Goal: Task Accomplishment & Management: Complete application form

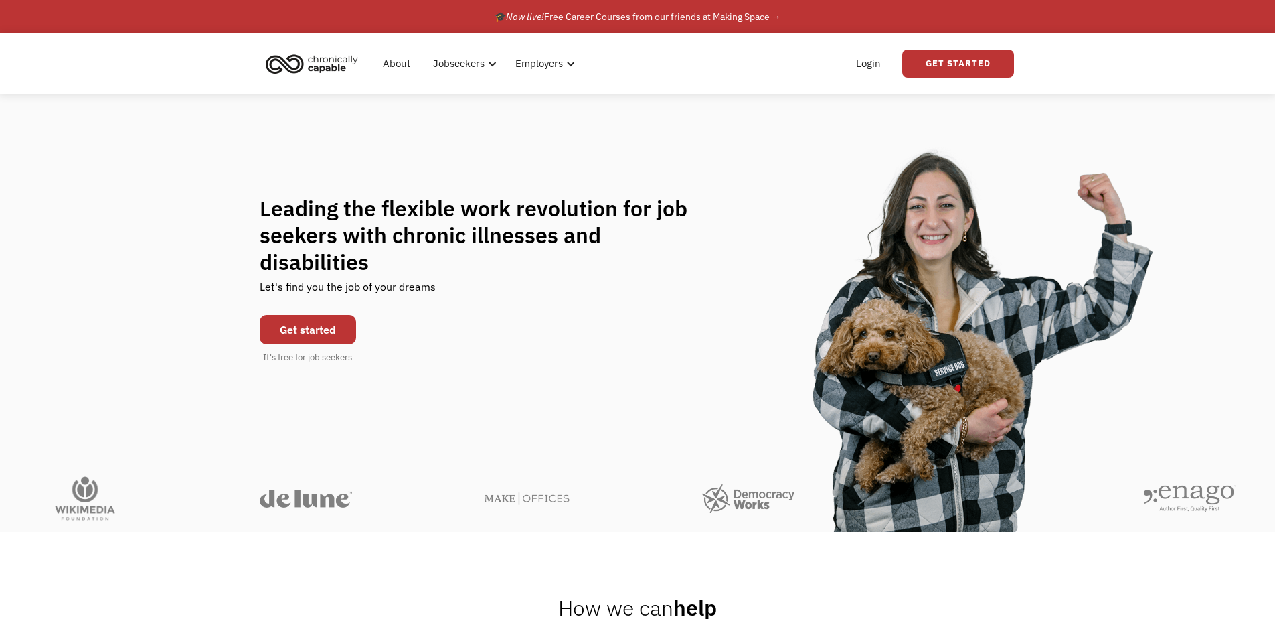
click at [288, 315] on link "Get started" at bounding box center [308, 329] width 96 height 29
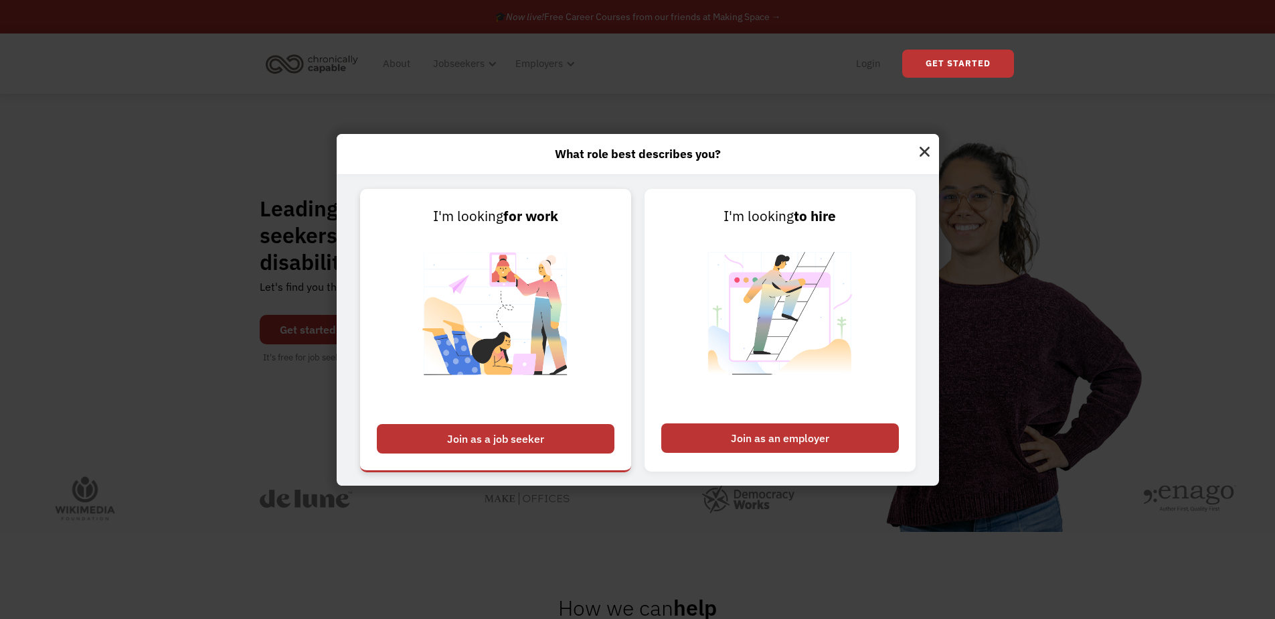
click at [513, 453] on div "Join as a job seeker" at bounding box center [496, 438] width 238 height 29
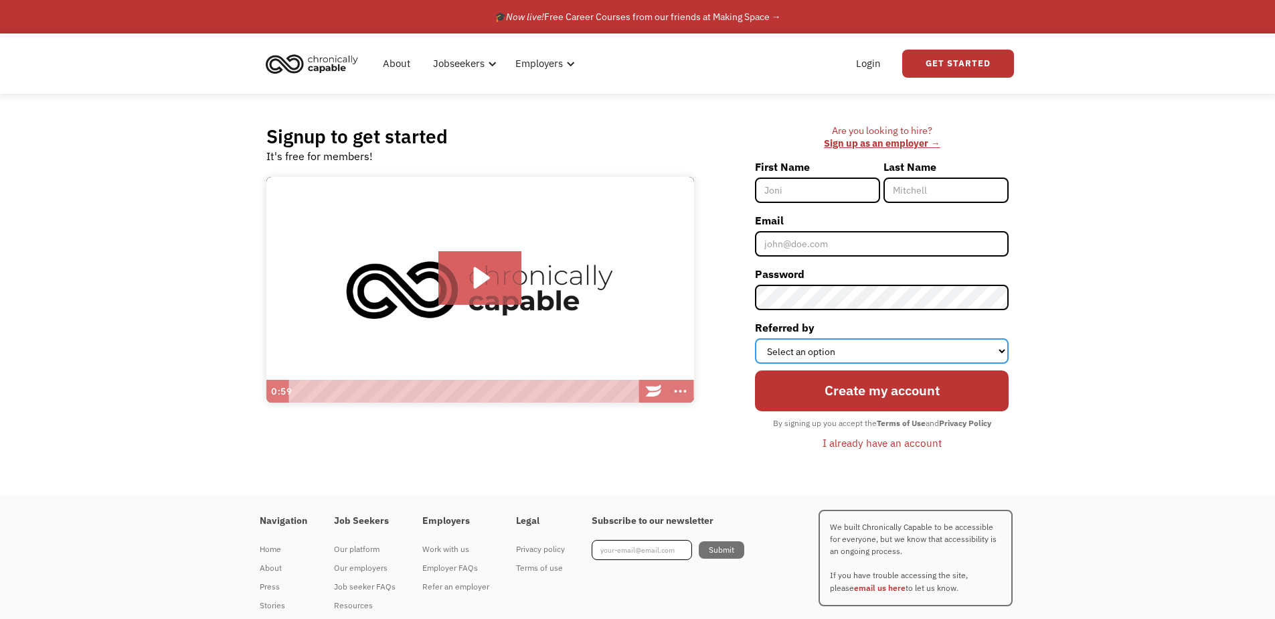
click at [808, 353] on select "Select an option Instagram Facebook Twitter Search Engine News Article Word of …" at bounding box center [882, 350] width 254 height 25
click at [794, 193] on input "First Name" at bounding box center [817, 189] width 125 height 25
type input "cat"
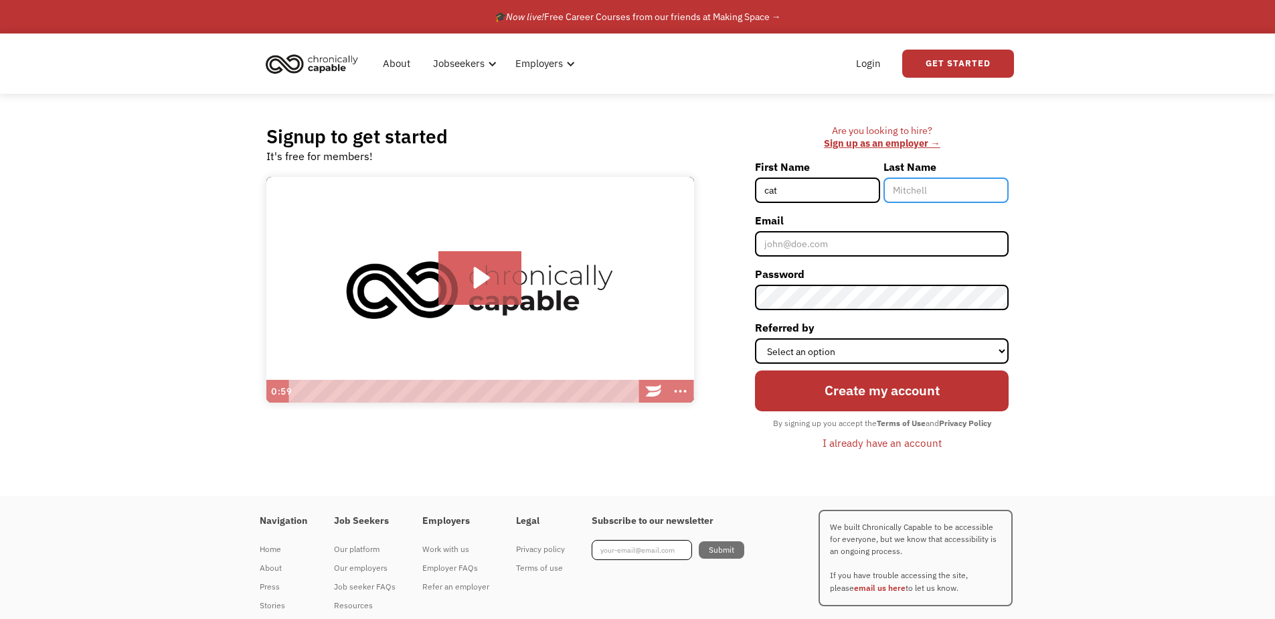
click at [989, 199] on input "Last Name" at bounding box center [946, 189] width 125 height 25
type input "fulgione"
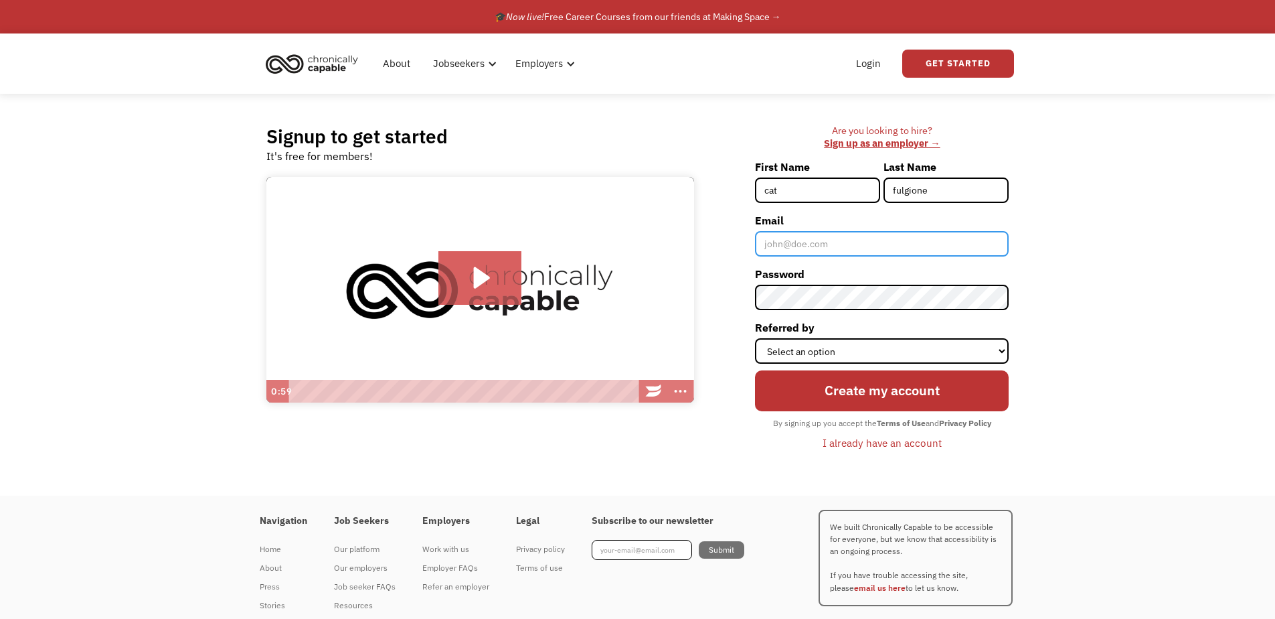
click at [875, 242] on input "Email" at bounding box center [882, 243] width 254 height 25
type input "cfulgione@protonmail.com"
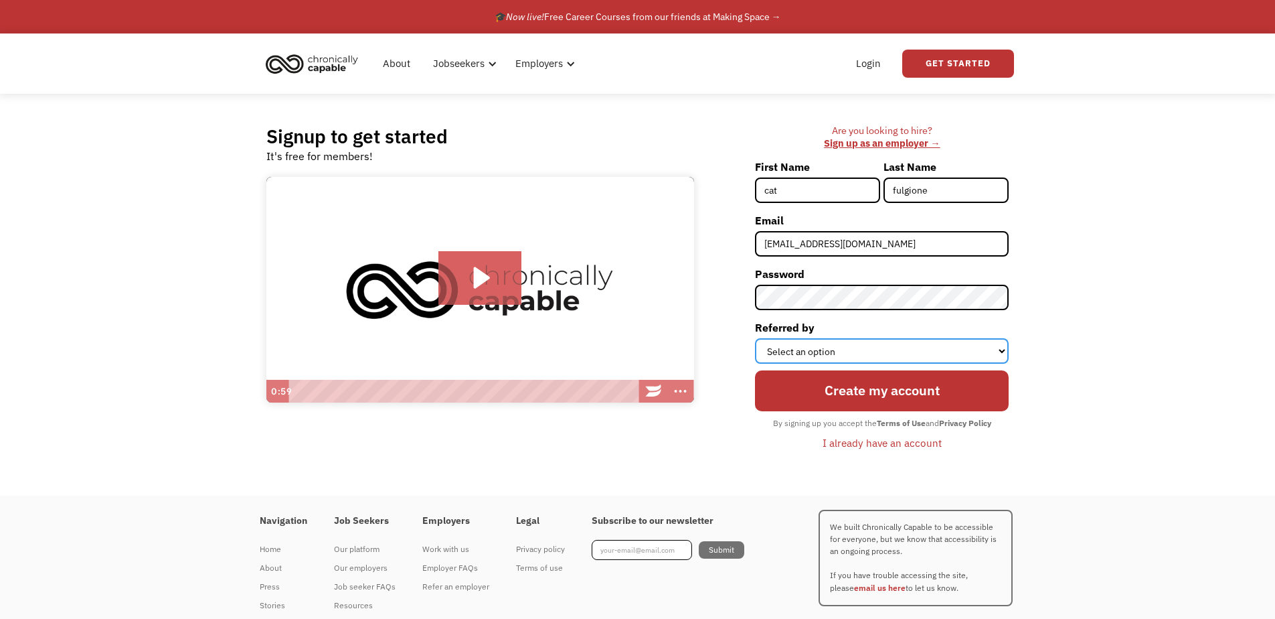
select select "Search Engine"
click at [755, 338] on select "Select an option Instagram Facebook Twitter Search Engine News Article Word of …" at bounding box center [882, 350] width 254 height 25
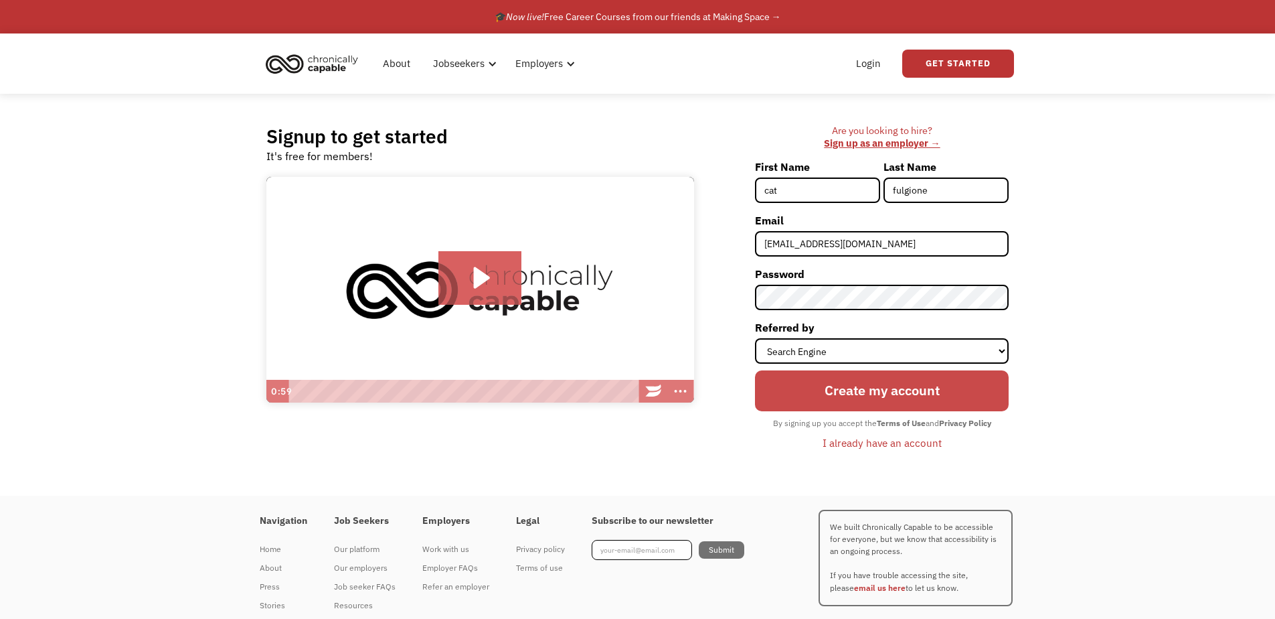
click at [800, 388] on input "Create my account" at bounding box center [882, 390] width 254 height 41
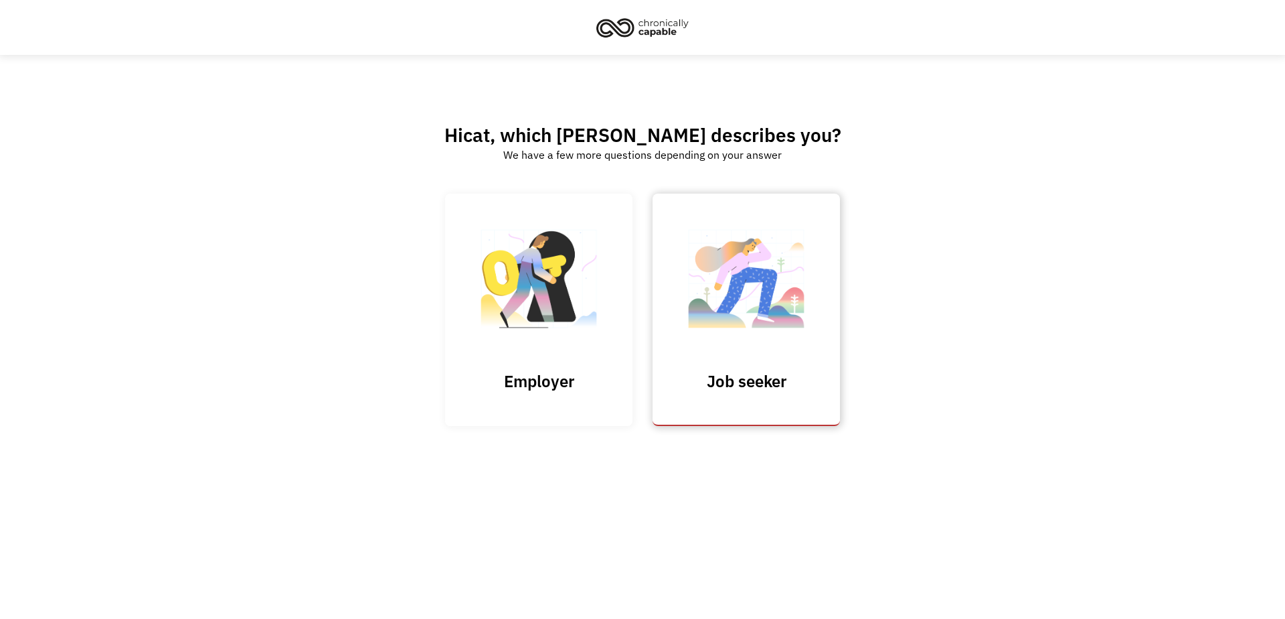
click at [735, 301] on img at bounding box center [746, 285] width 134 height 131
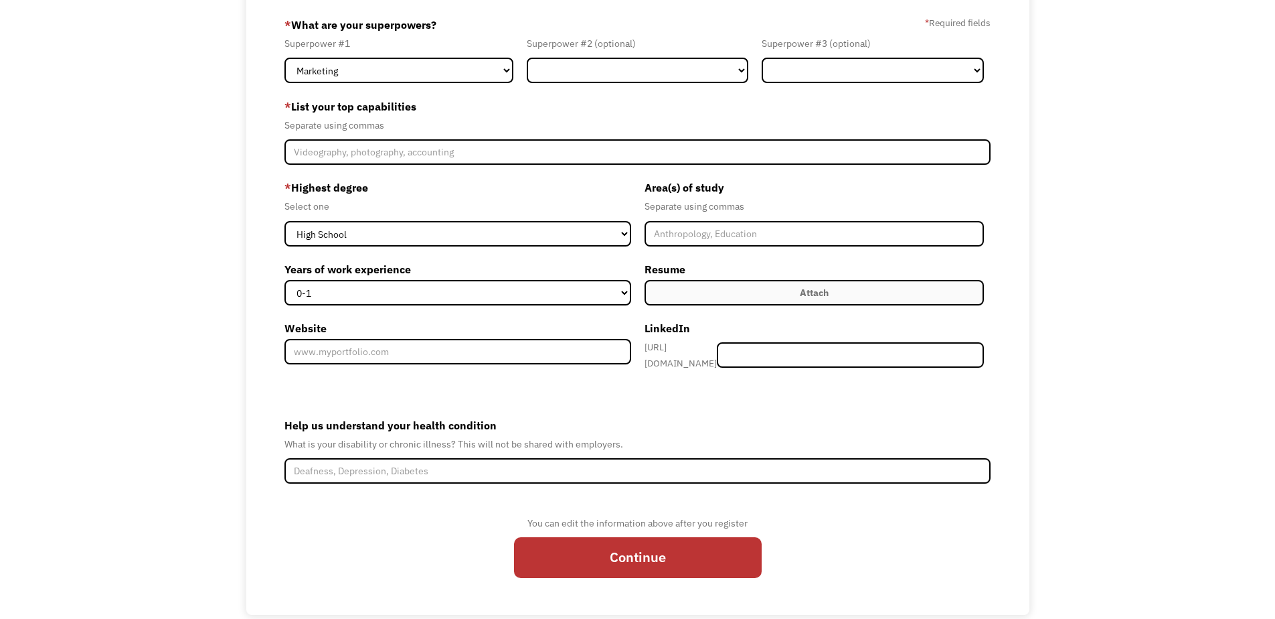
scroll to position [126, 0]
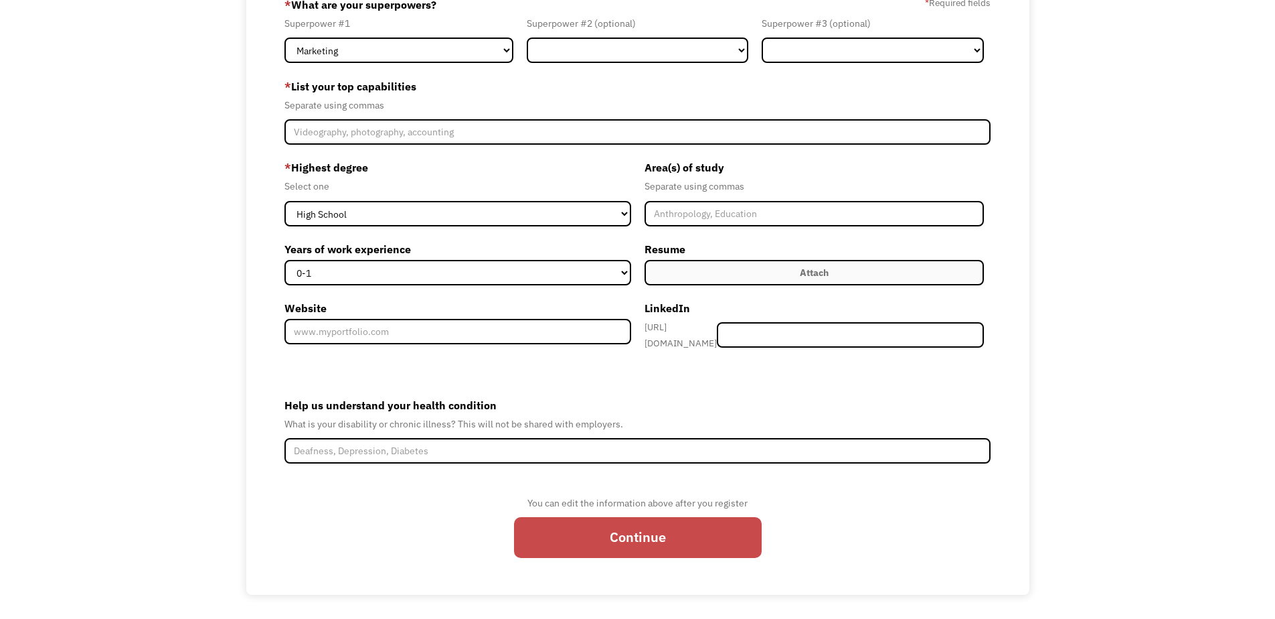
click at [607, 534] on input "Continue" at bounding box center [638, 537] width 248 height 41
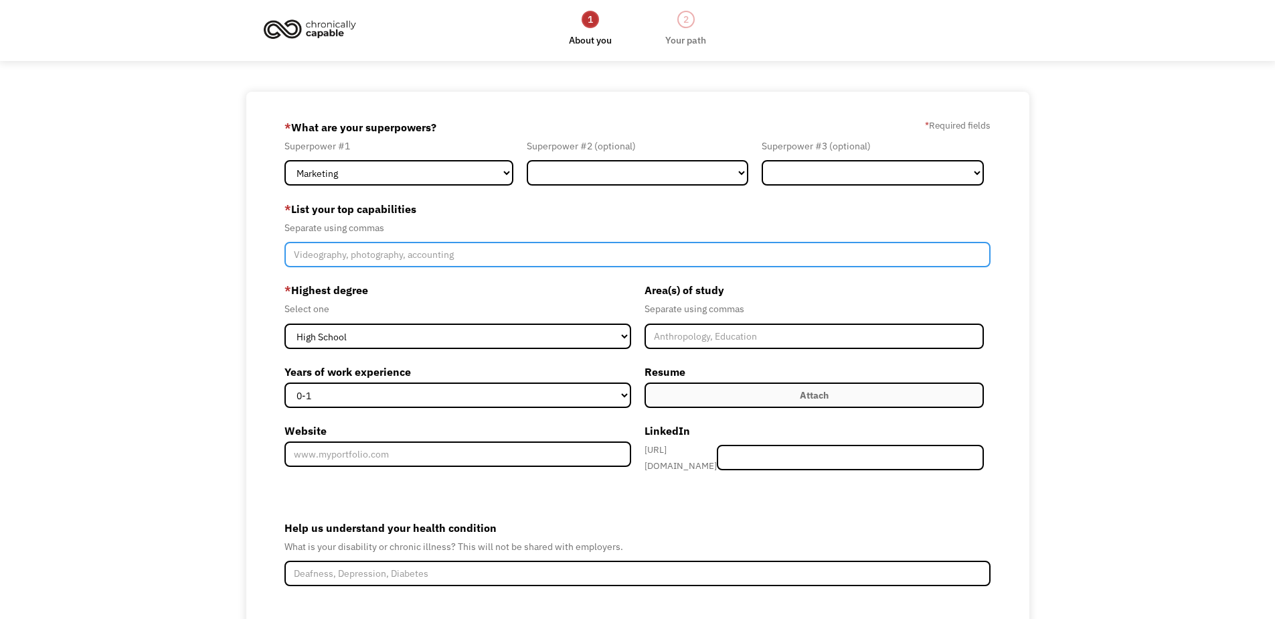
scroll to position [0, 0]
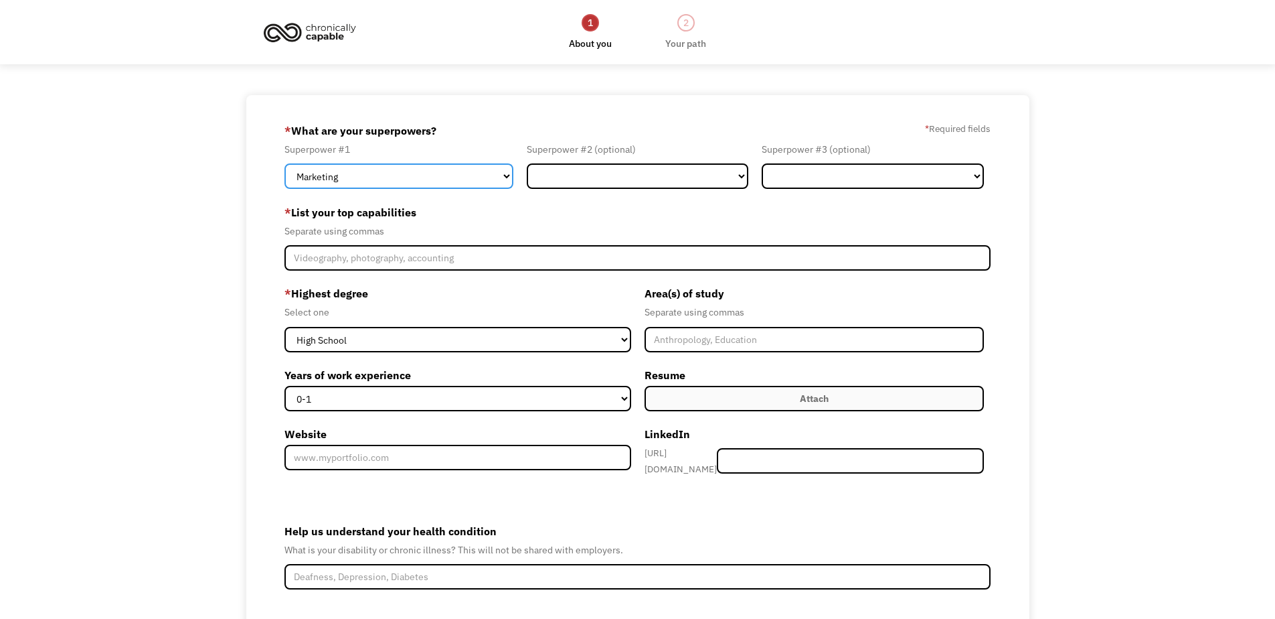
select select "Design"
click at [284, 163] on select "Marketing Human Resources Finance Technology Operations Sales Industrial & Manu…" at bounding box center [398, 175] width 229 height 25
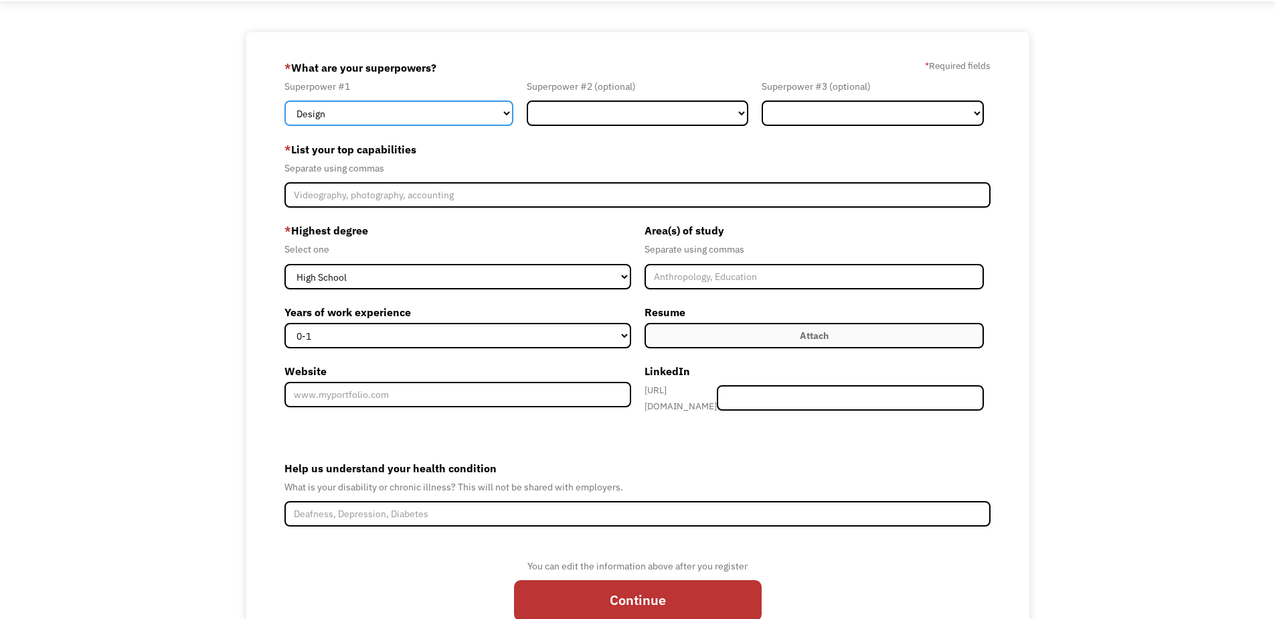
scroll to position [80, 0]
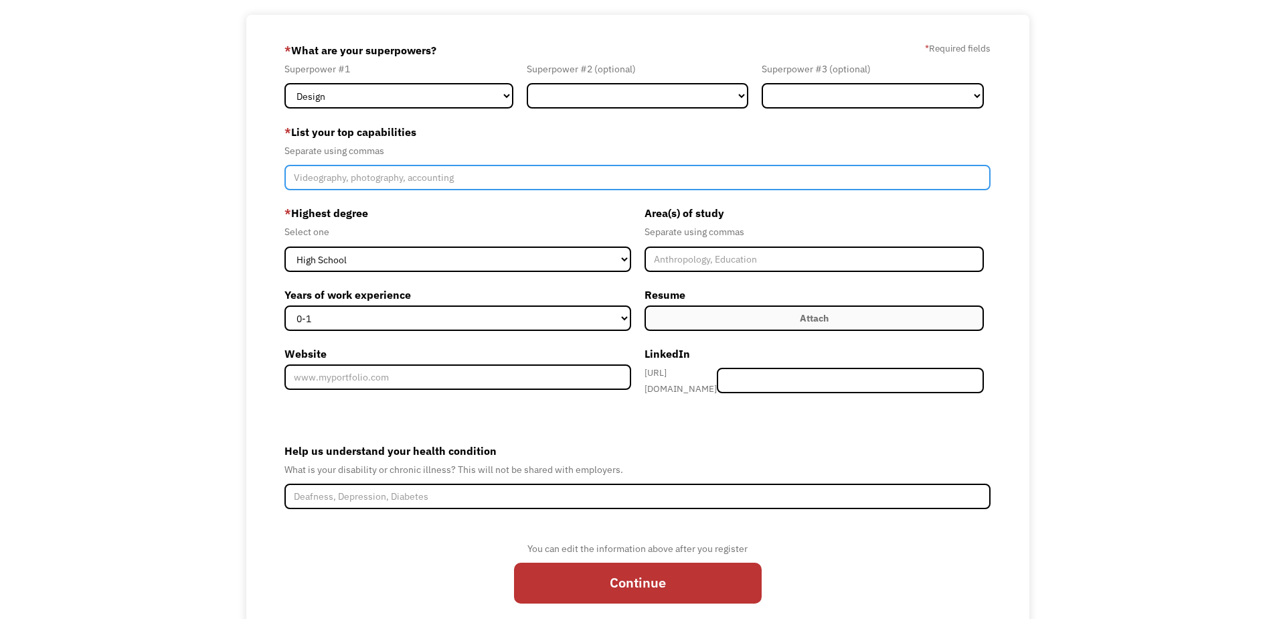
click at [364, 180] on input "Member-Create-Step1" at bounding box center [637, 177] width 707 height 25
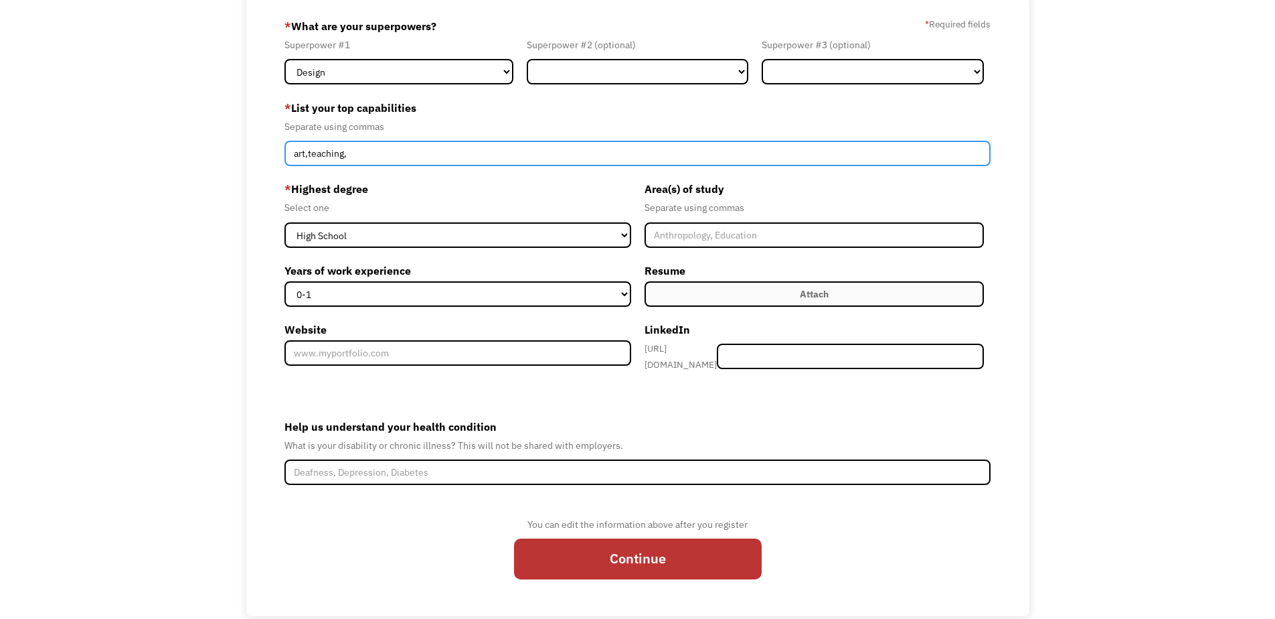
scroll to position [126, 0]
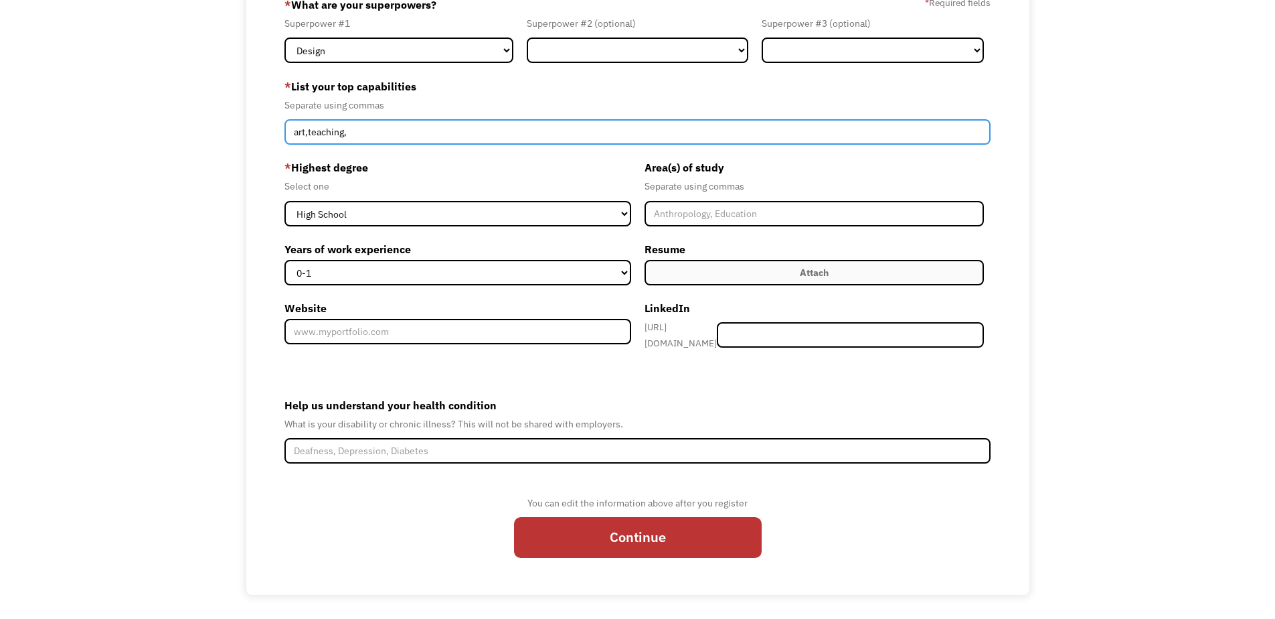
type input "art,teaching,"
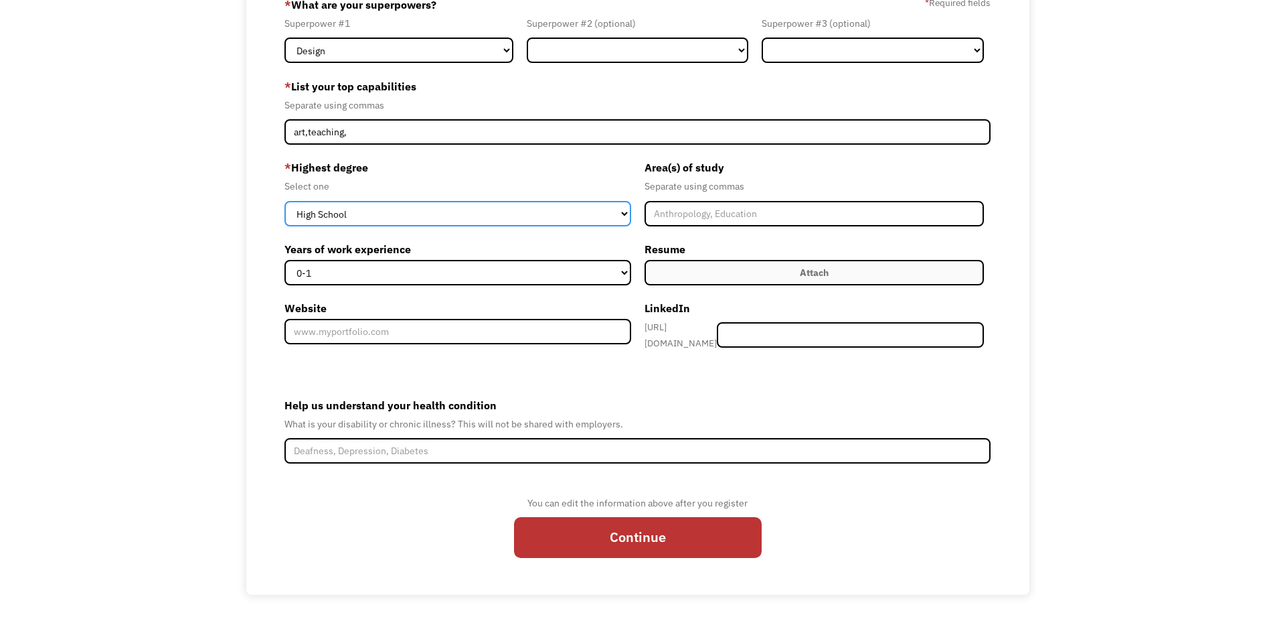
click at [484, 216] on select "High School Associates Bachelors Master's PhD" at bounding box center [457, 213] width 347 height 25
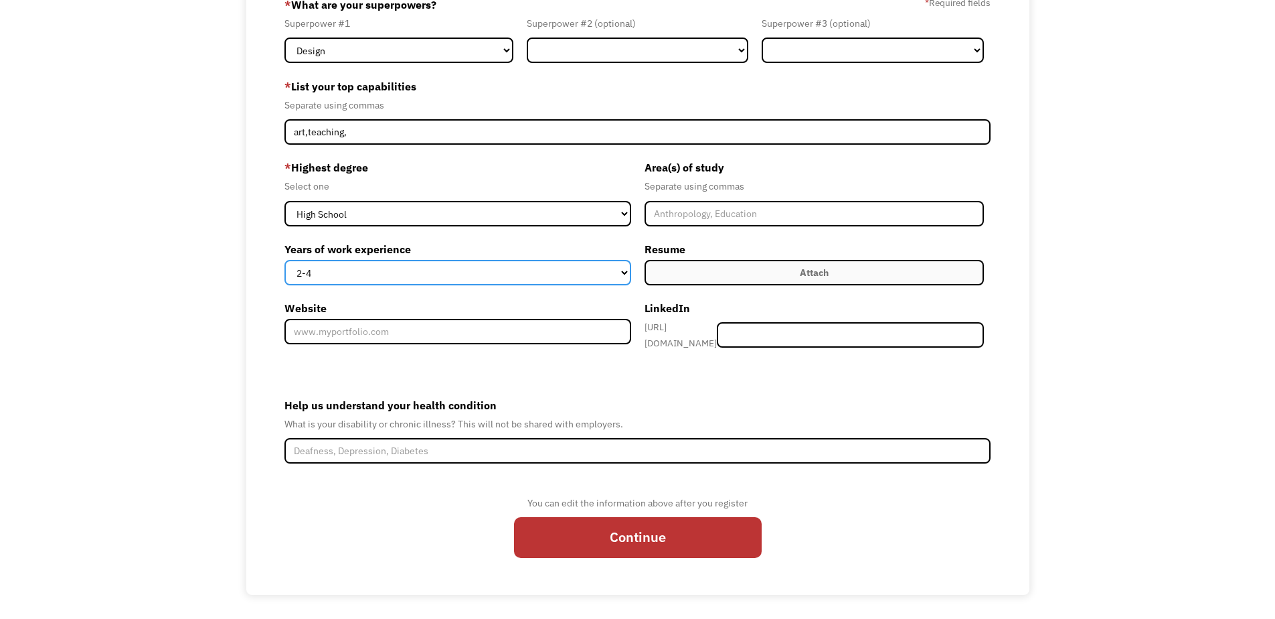
click at [284, 260] on select "0-1 2-4 5-10 11-15 15+" at bounding box center [457, 272] width 347 height 25
select select "5-10"
click at [284, 260] on select "0-1 2-4 5-10 11-15 15+" at bounding box center [457, 272] width 347 height 25
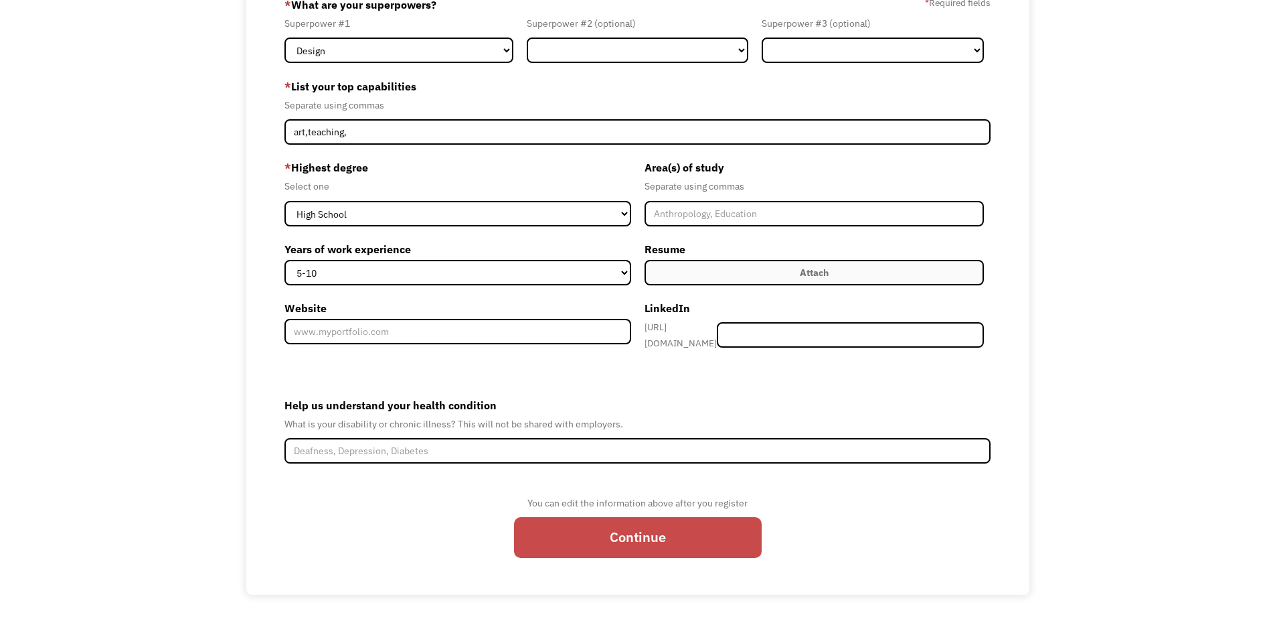
click at [617, 540] on input "Continue" at bounding box center [638, 537] width 248 height 41
type input "Please wait..."
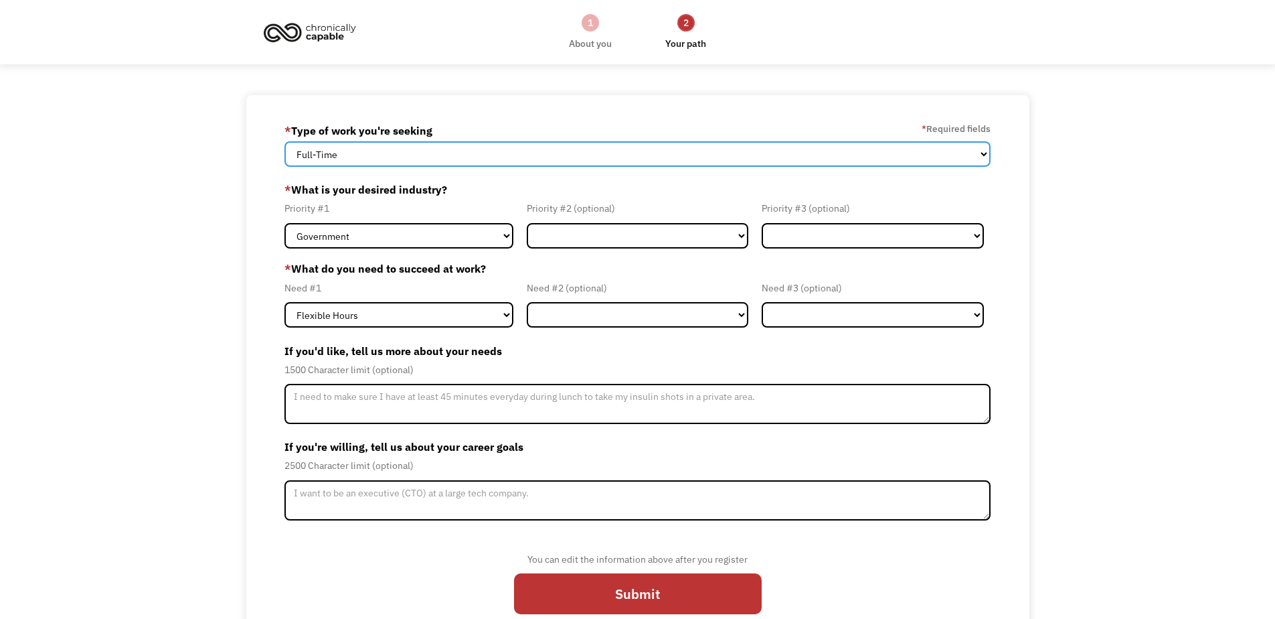
select select "part-time"
click at [284, 141] on select "Full-Time Part-Time Both Full-Time and Part-Time" at bounding box center [637, 153] width 707 height 25
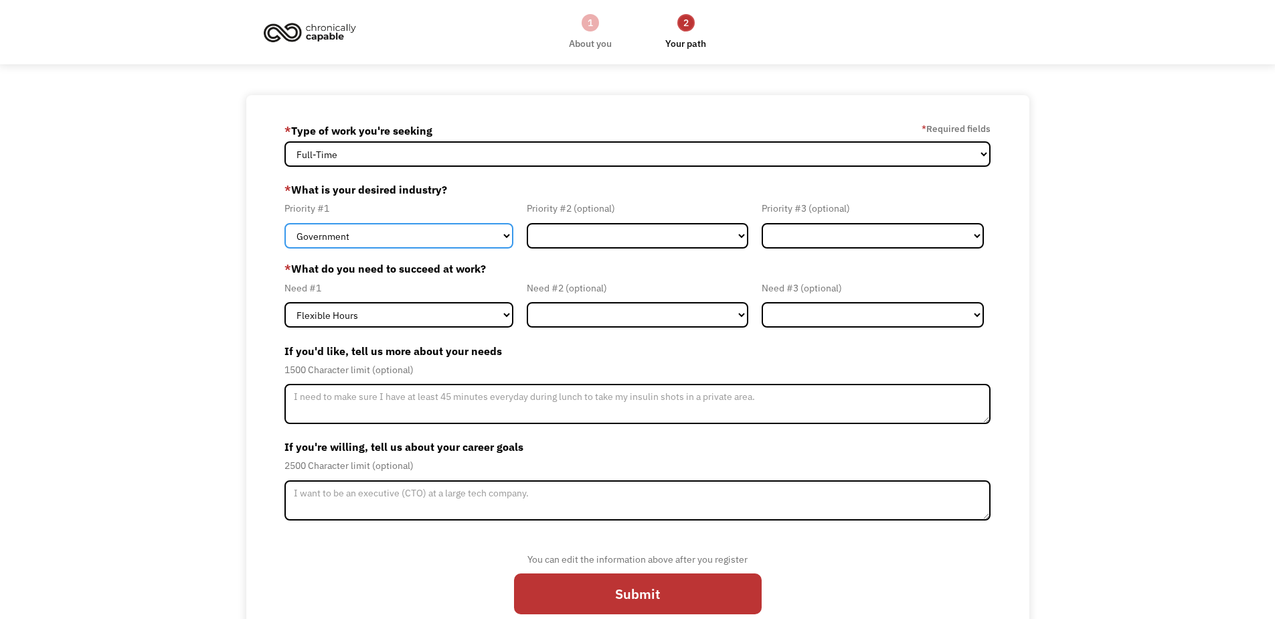
select select "Creative & Design"
click at [284, 223] on select "Government Finance & Insurance Health & Social Care Tech & Engineering Creative…" at bounding box center [398, 235] width 229 height 25
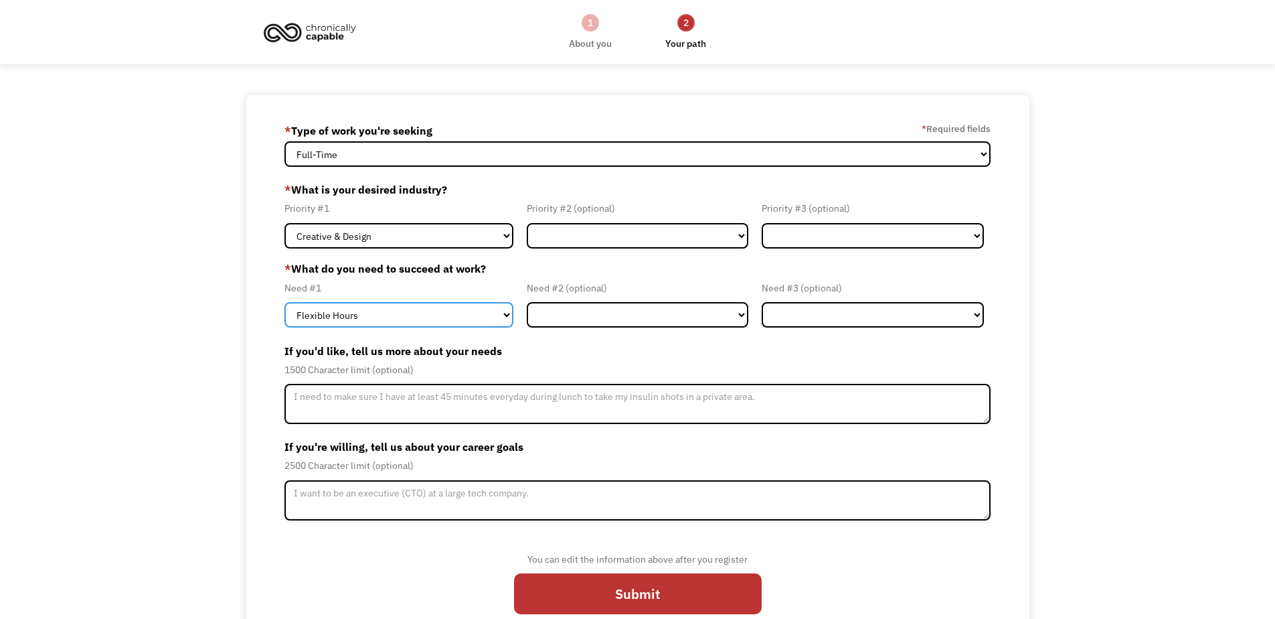
click at [284, 302] on select "Flexible Hours Remote Work Service Animal On-site Accommodations Visual Support…" at bounding box center [398, 314] width 229 height 25
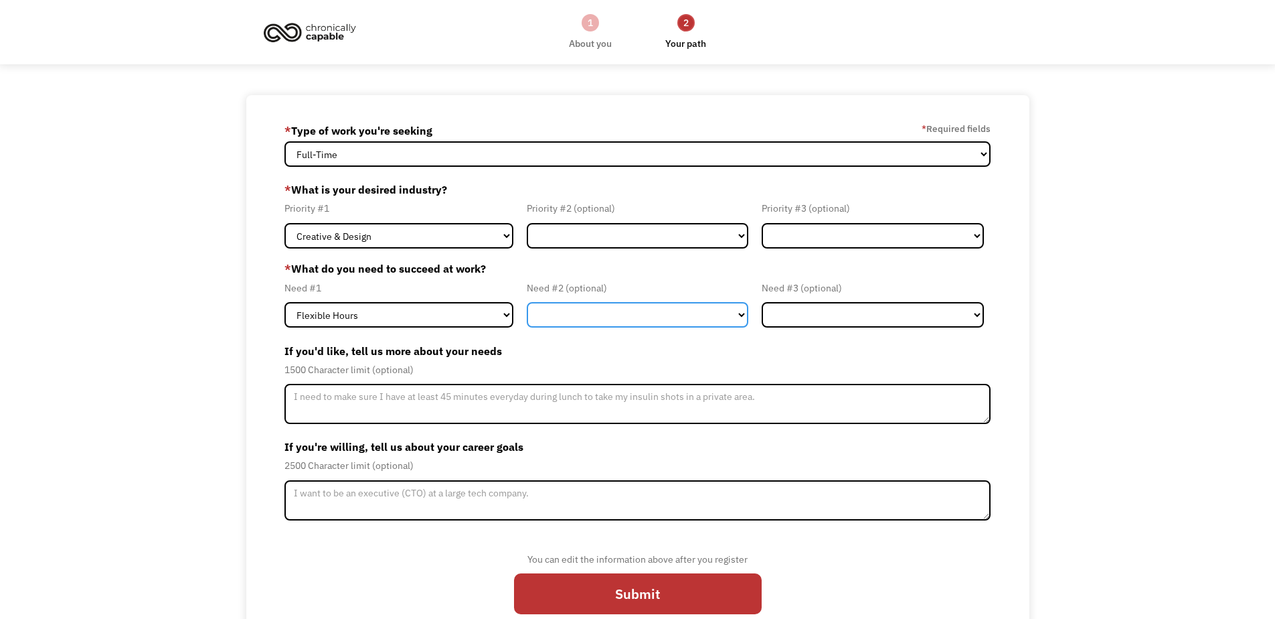
select select "Remote Work"
click at [527, 302] on select "Flexible Hours Remote Work Service Animal On-site Accommodations Visual Support…" at bounding box center [638, 314] width 222 height 25
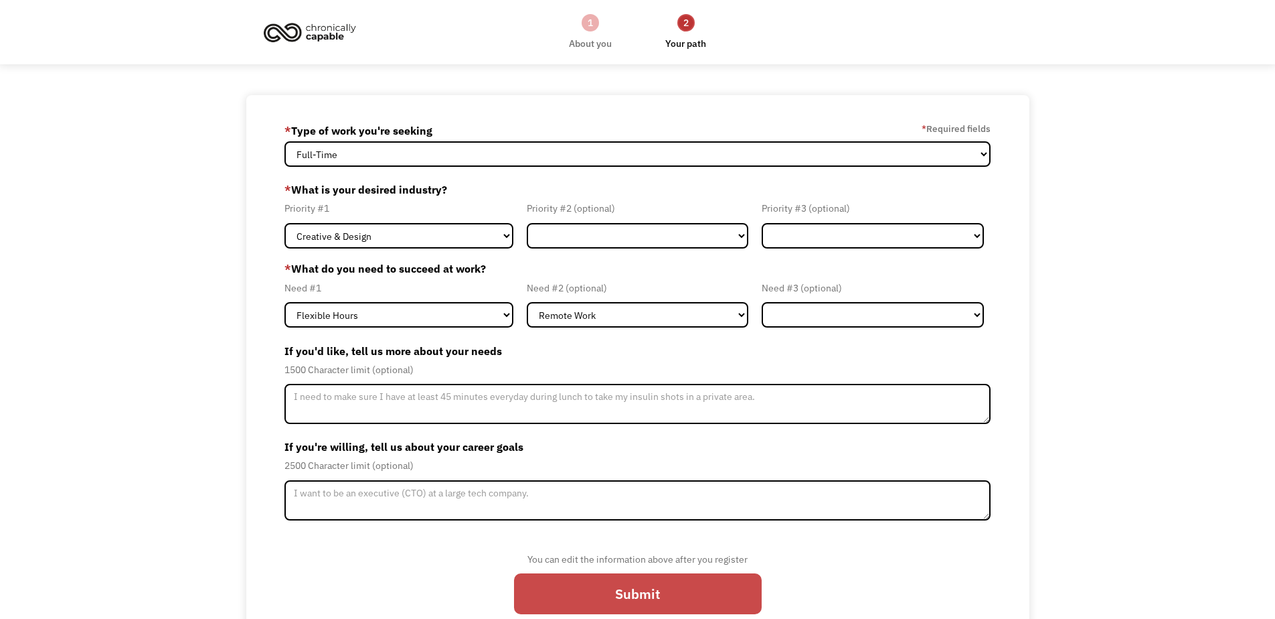
click at [615, 598] on input "Submit" at bounding box center [638, 593] width 248 height 41
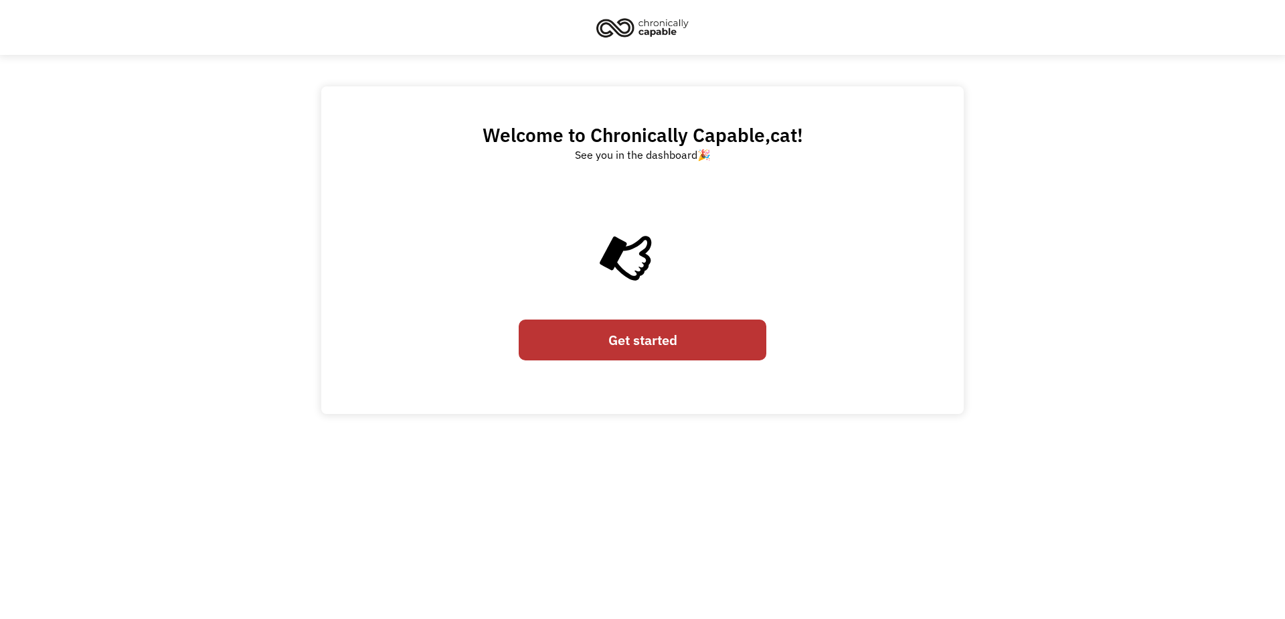
click at [621, 339] on link "Get started" at bounding box center [643, 339] width 248 height 41
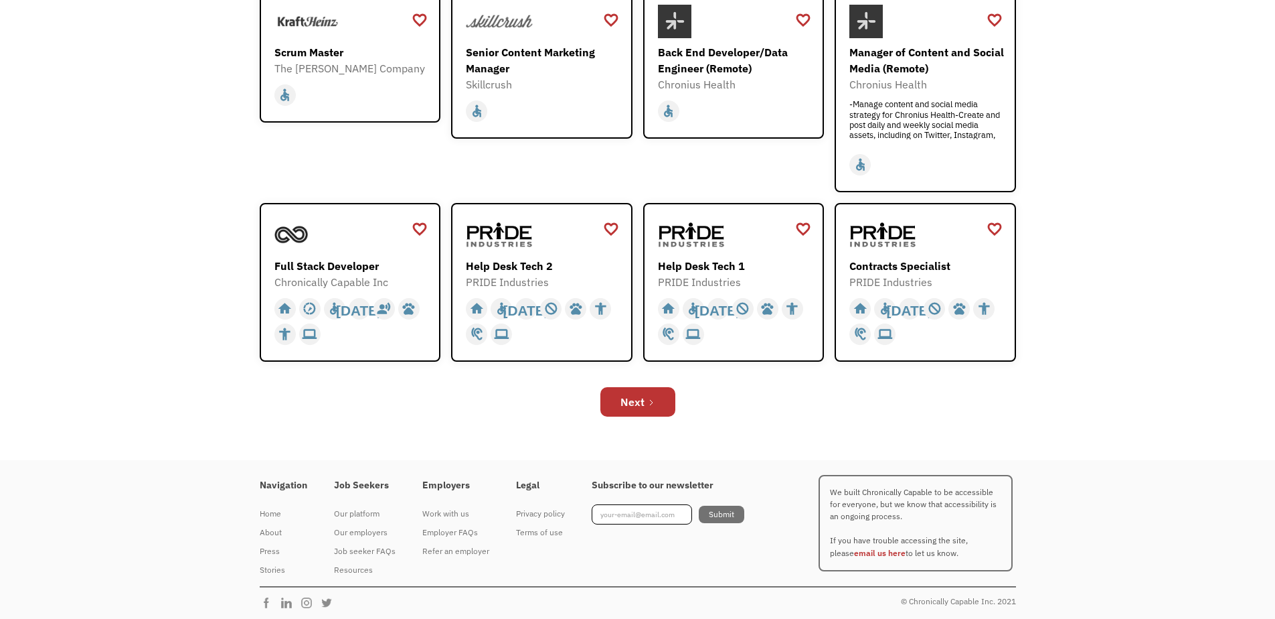
scroll to position [416, 0]
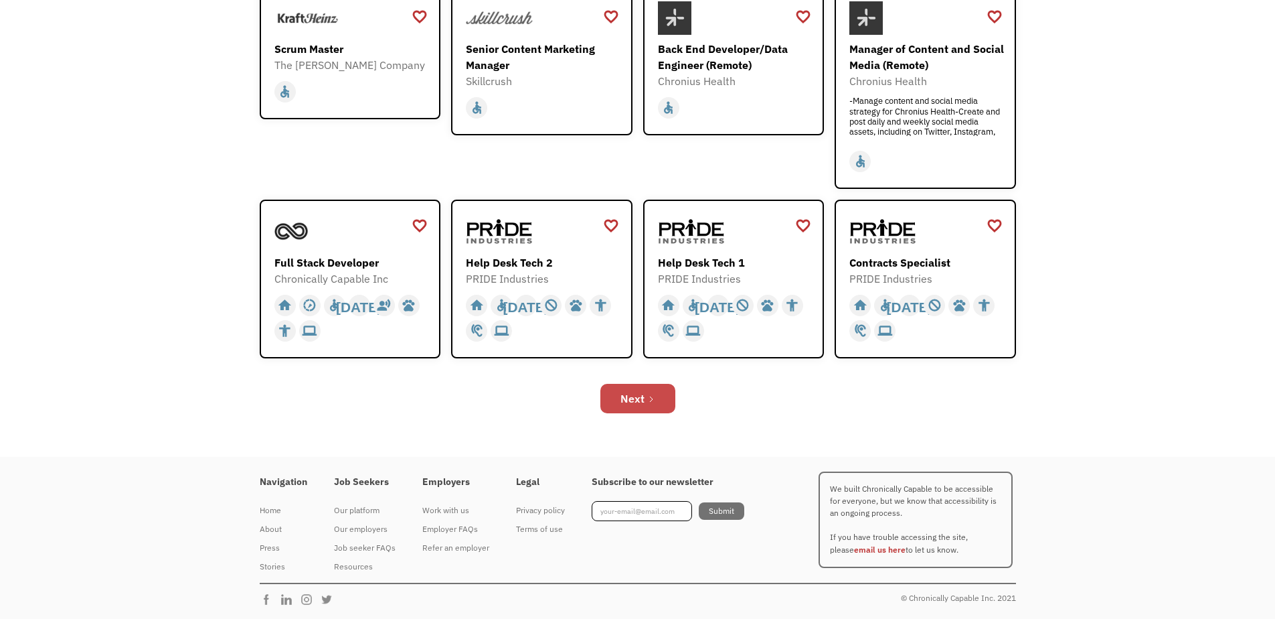
click at [637, 396] on div "Next" at bounding box center [633, 398] width 24 height 16
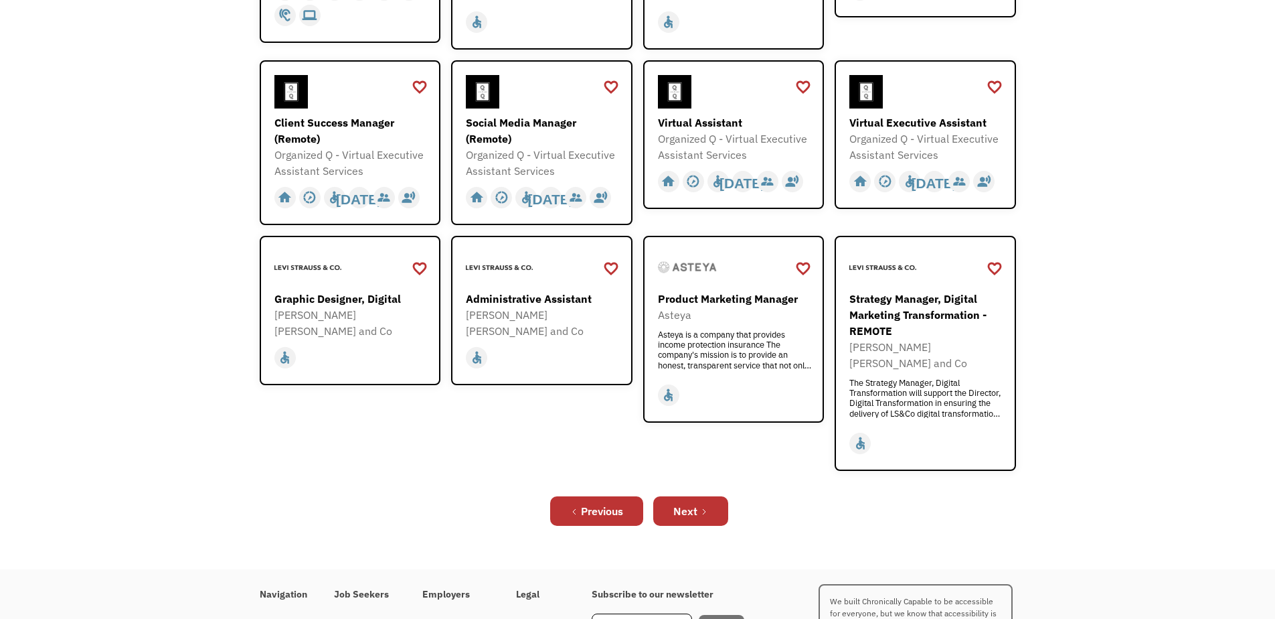
scroll to position [402, 0]
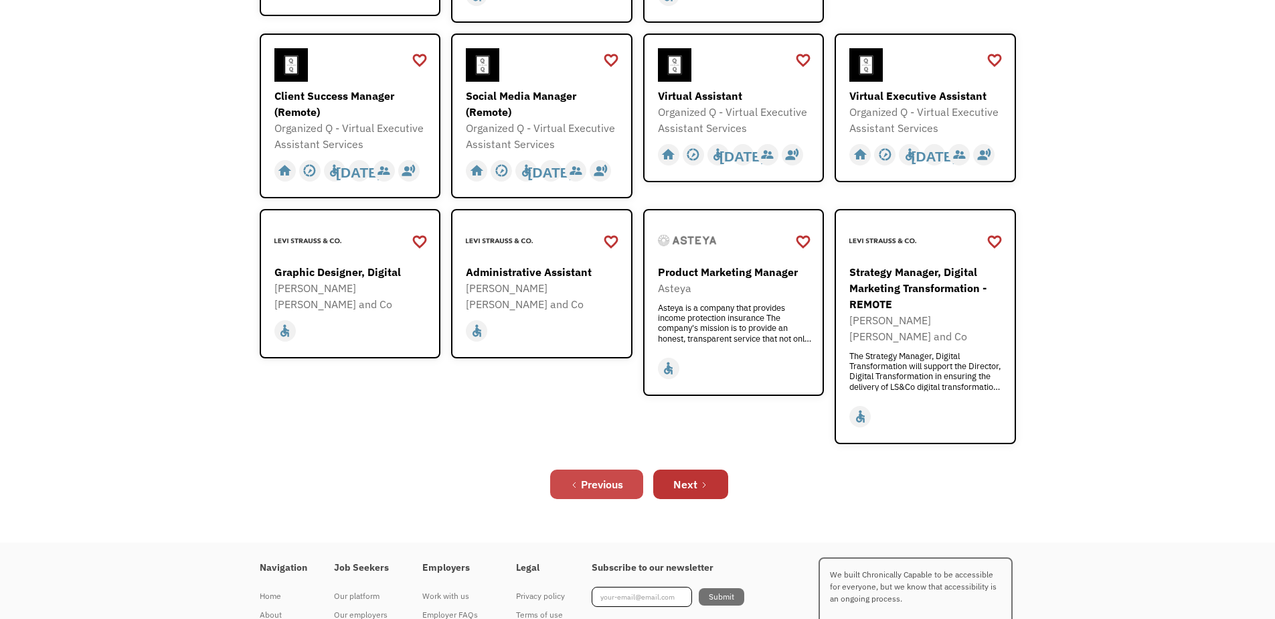
click at [609, 476] on div "Previous" at bounding box center [602, 484] width 42 height 16
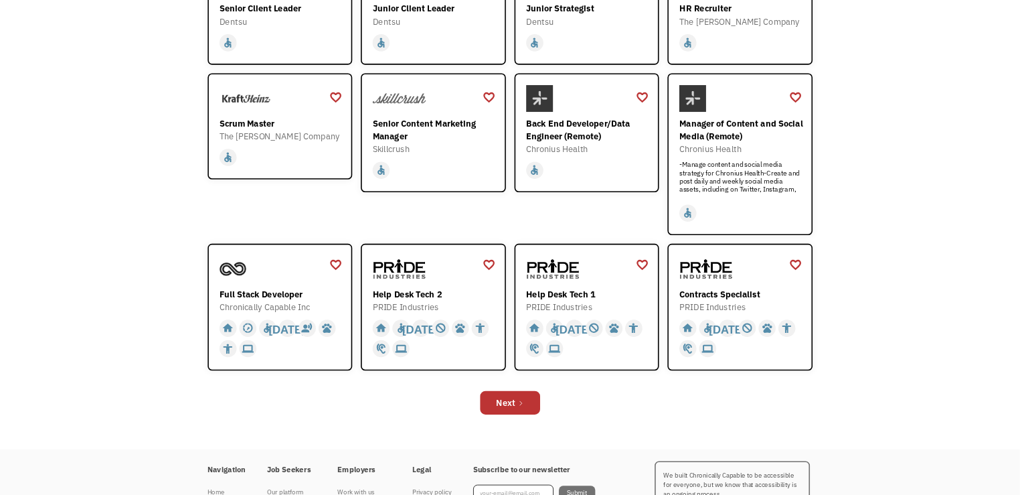
scroll to position [321, 0]
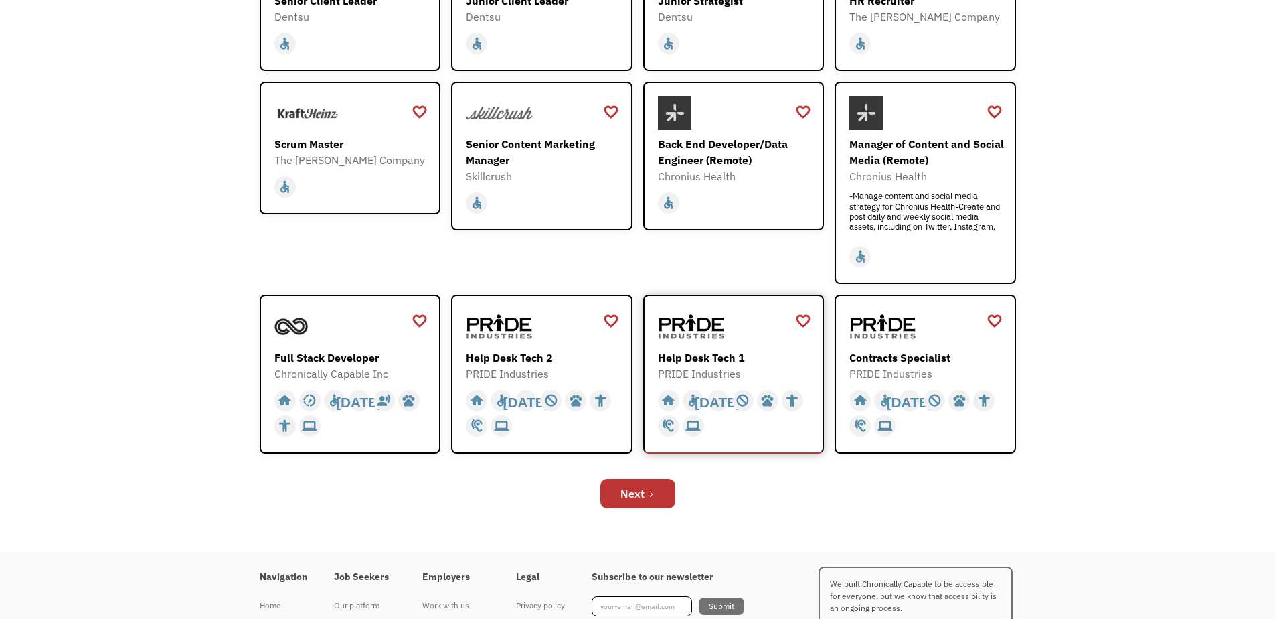
click at [732, 361] on div "Help Desk Tech 1" at bounding box center [735, 357] width 155 height 16
click at [984, 212] on div "-Manage content and social media strategy for Chronius Health-Create and post d…" at bounding box center [926, 211] width 155 height 40
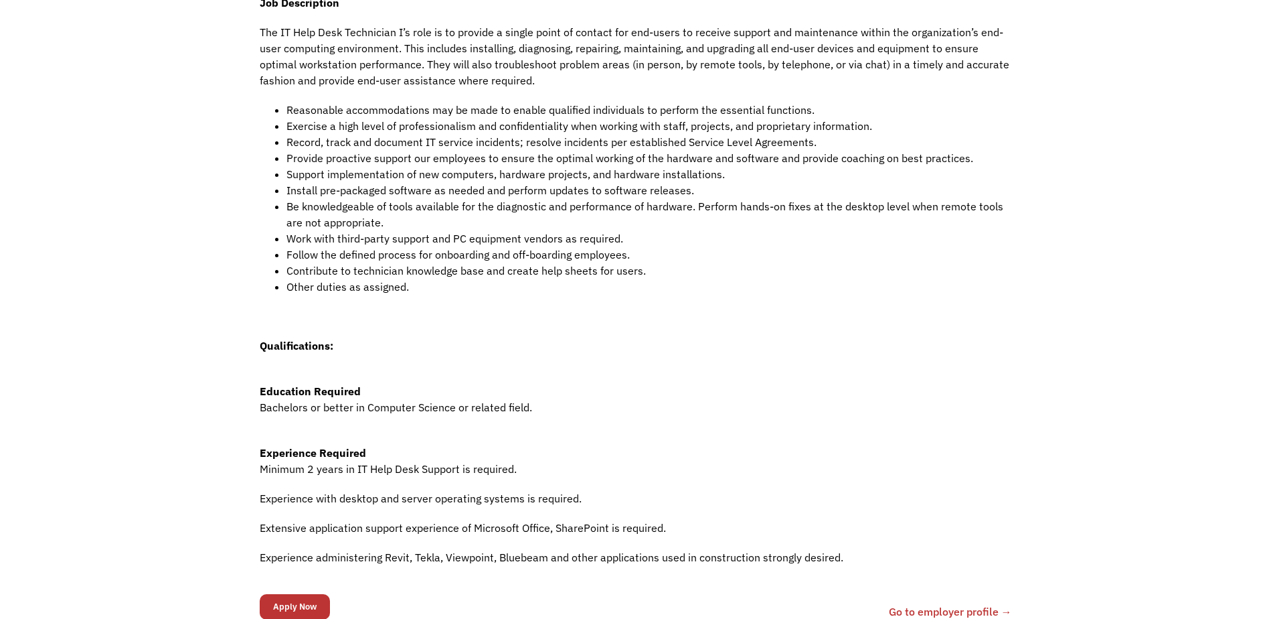
scroll to position [402, 0]
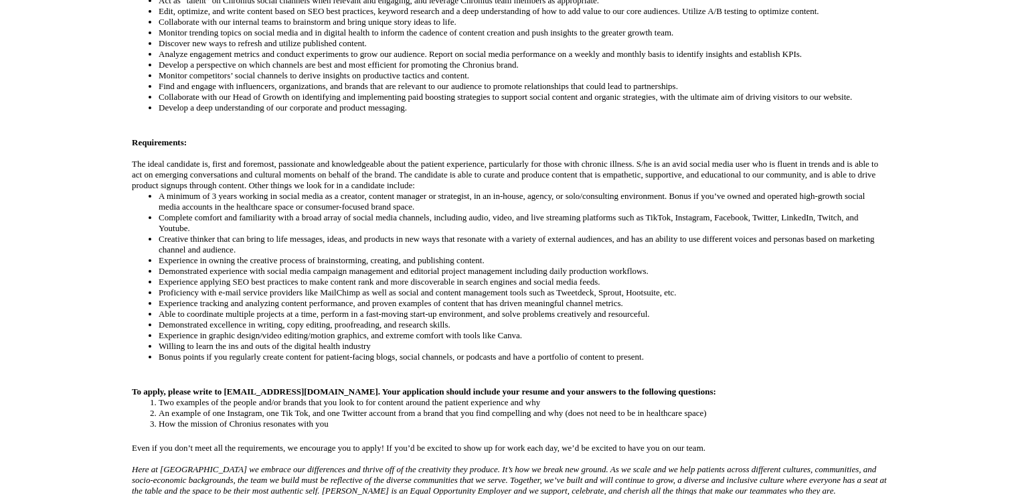
scroll to position [562, 0]
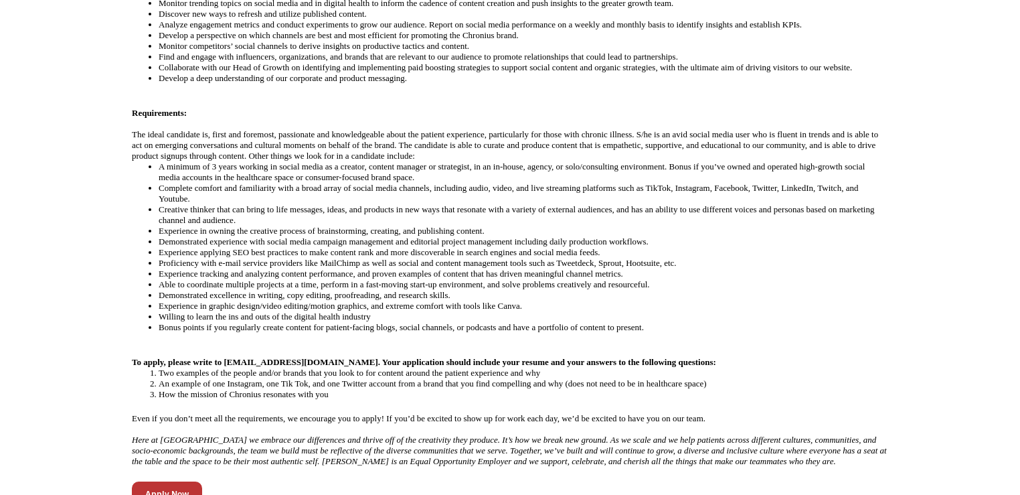
click at [228, 389] on li "How the mission of Chronius resonates with you" at bounding box center [524, 394] width 730 height 11
click at [233, 389] on li "How the mission of Chronius resonates with you" at bounding box center [524, 394] width 730 height 11
drag, startPoint x: 236, startPoint y: 363, endPoint x: 261, endPoint y: 368, distance: 25.9
click at [261, 389] on li "How the mission of Chronius resonates with you" at bounding box center [524, 394] width 730 height 11
copy li "Chronius"
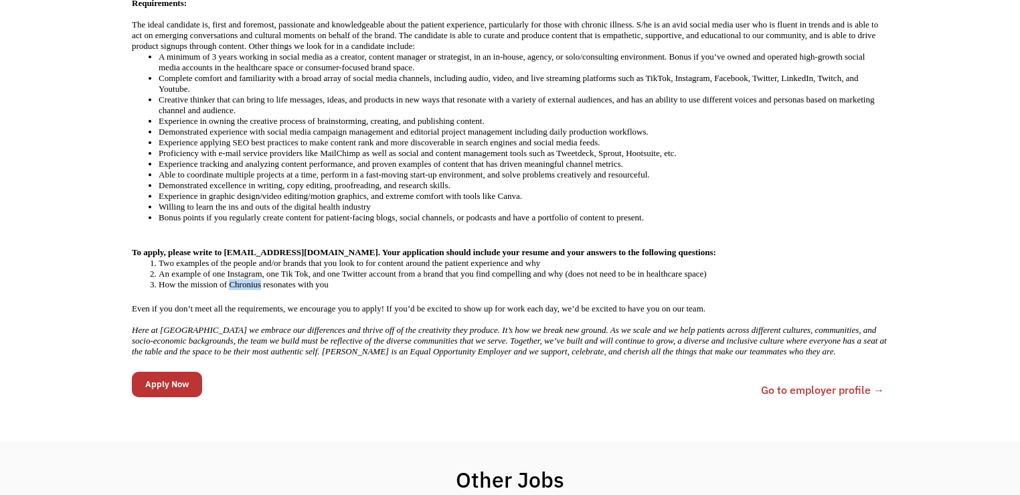
scroll to position [771, 0]
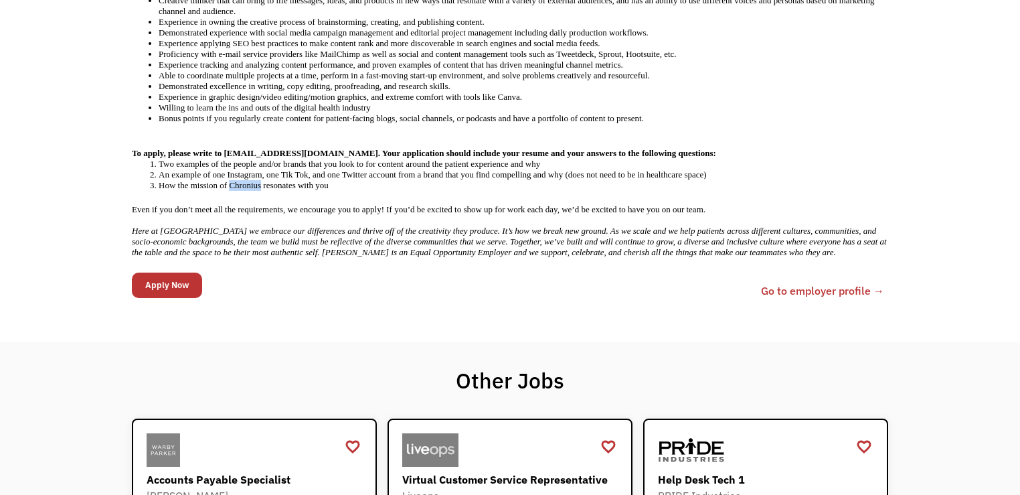
click at [803, 282] on link "Go to employer profile →" at bounding box center [822, 290] width 123 height 16
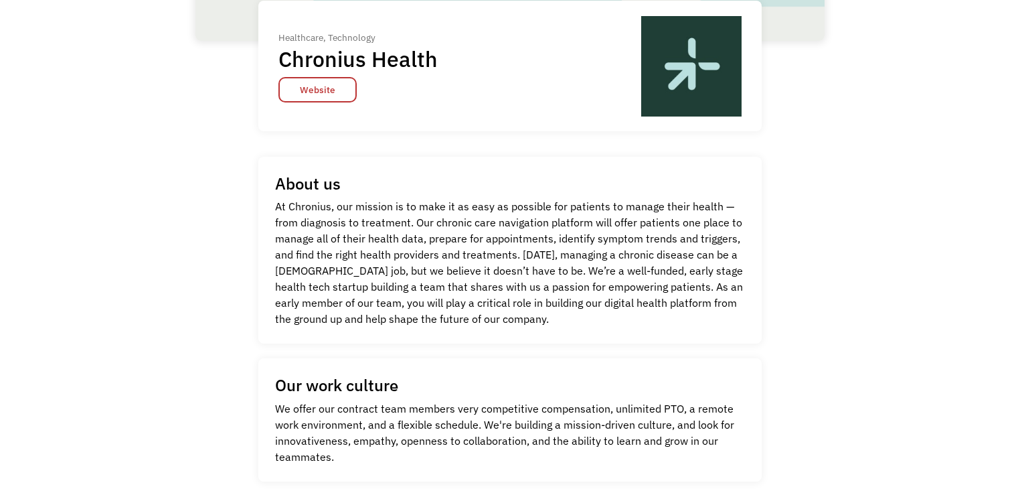
scroll to position [321, 0]
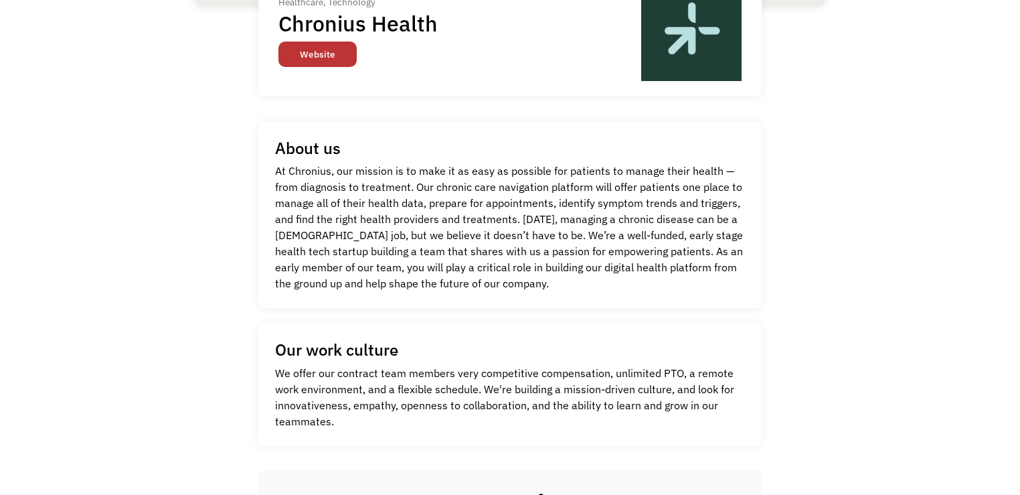
click at [296, 60] on link "Website" at bounding box center [317, 54] width 78 height 25
